Goal: Navigation & Orientation: Find specific page/section

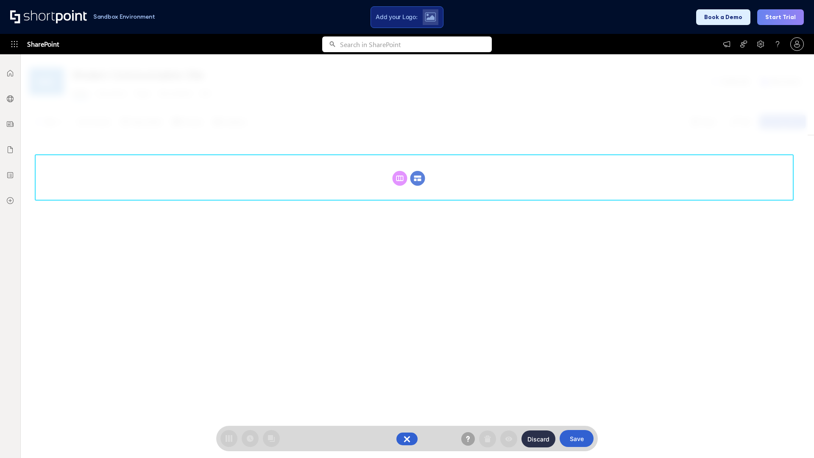
click at [417, 178] on circle at bounding box center [417, 178] width 15 height 15
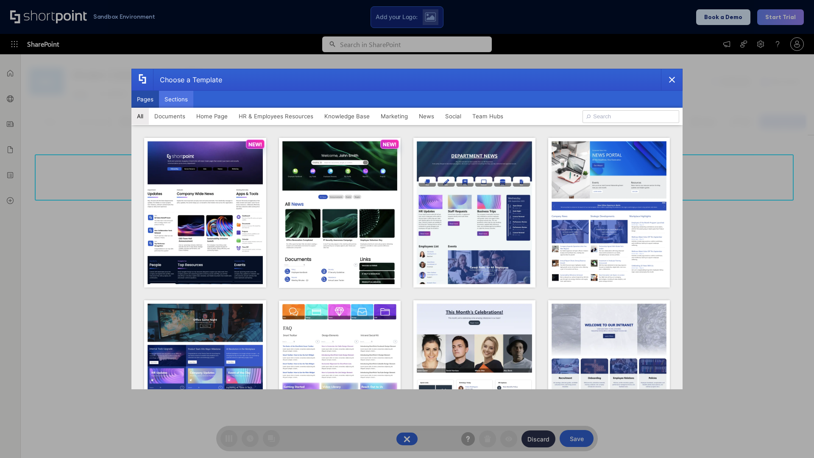
click at [176, 99] on button "Sections" at bounding box center [176, 99] width 34 height 17
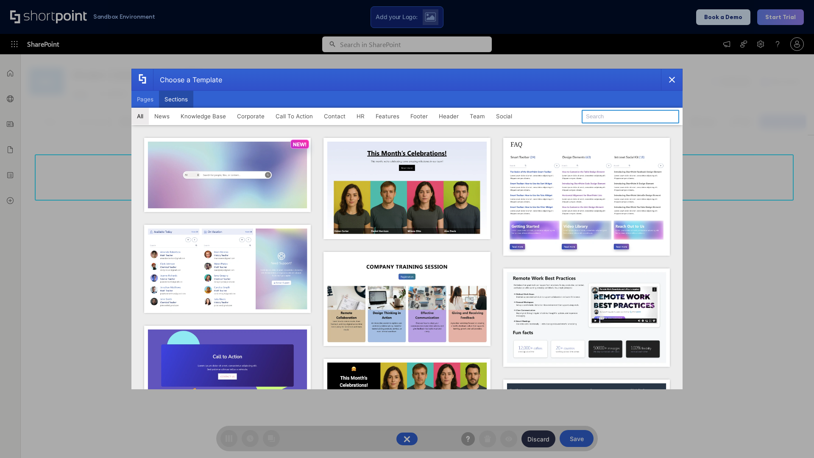
type input "Knowledge Base 2"
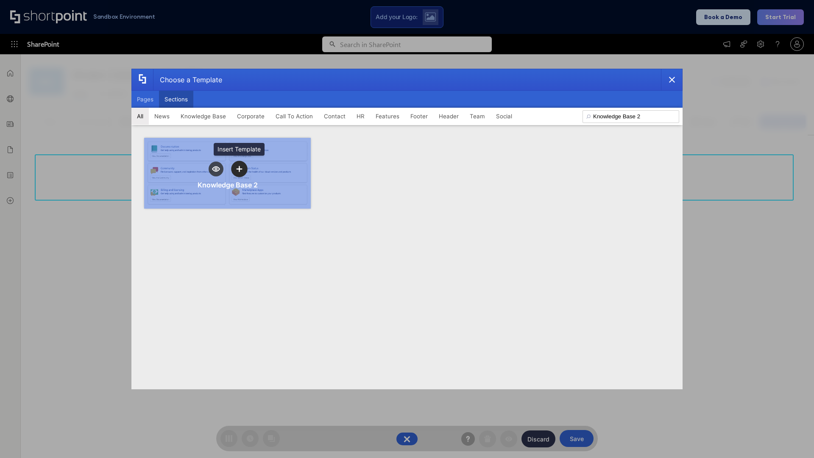
click at [239, 169] on icon "template selector" at bounding box center [239, 169] width 6 height 6
